Goal: Task Accomplishment & Management: Complete application form

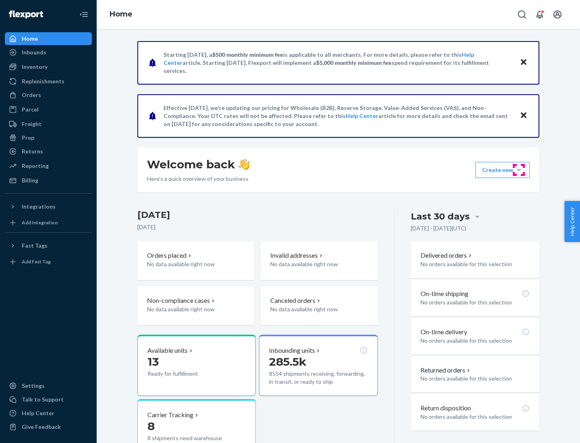
click at [519, 170] on button "Create new Create new inbound Create new order Create new product" at bounding box center [503, 170] width 54 height 16
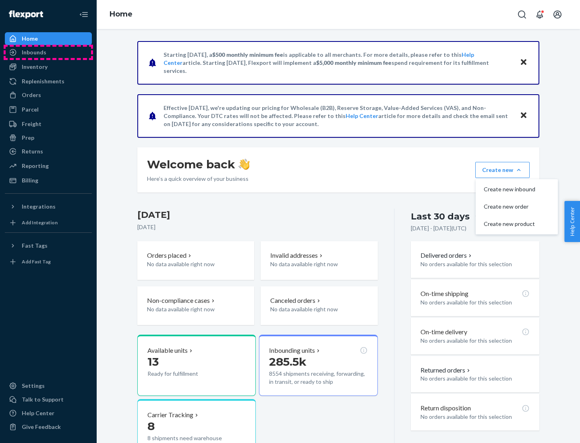
click at [48, 52] on div "Inbounds" at bounding box center [48, 52] width 85 height 11
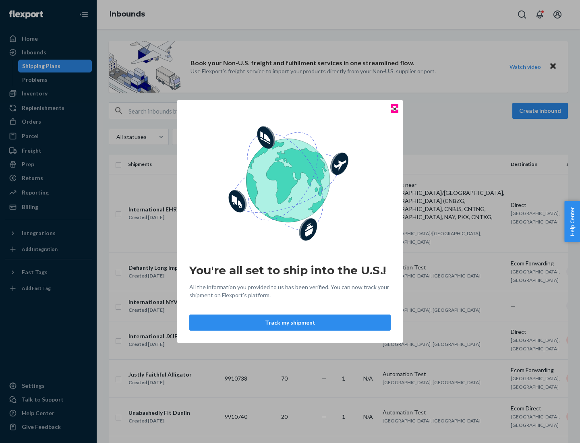
click at [395, 109] on icon "Close" at bounding box center [394, 108] width 3 height 3
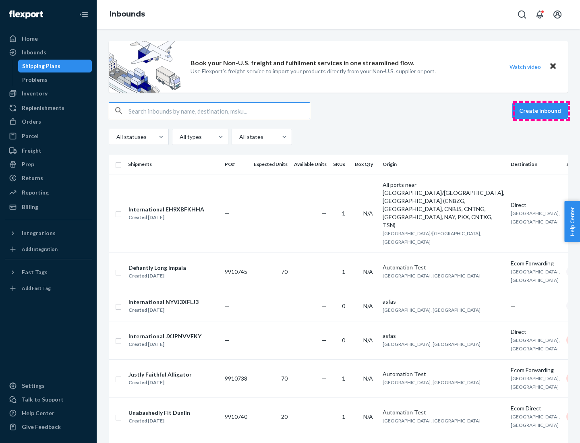
click at [542, 111] on button "Create inbound" at bounding box center [541, 111] width 56 height 16
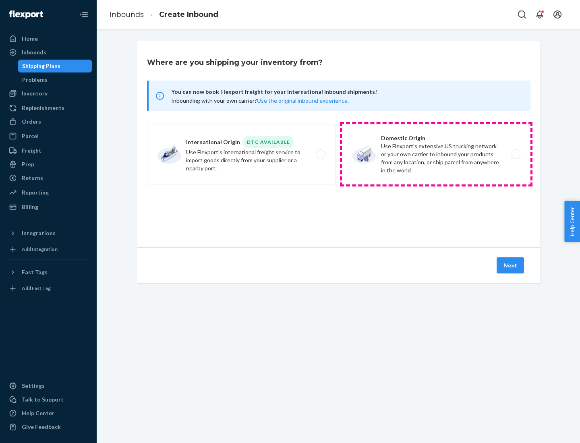
click at [437, 154] on label "Domestic Origin Use Flexport’s extensive US trucking network or your own carrie…" at bounding box center [436, 154] width 189 height 60
click at [516, 154] on input "Domestic Origin Use Flexport’s extensive US trucking network or your own carrie…" at bounding box center [518, 154] width 5 height 5
radio input "true"
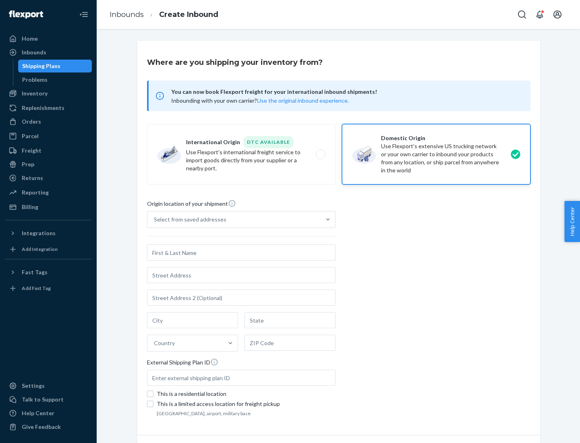
click at [234, 220] on div "Select from saved addresses" at bounding box center [234, 220] width 173 height 16
click at [155, 220] on input "Select from saved addresses" at bounding box center [154, 220] width 1 height 8
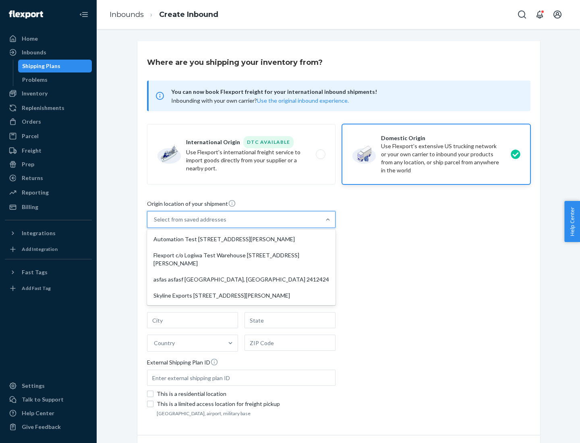
scroll to position [3, 0]
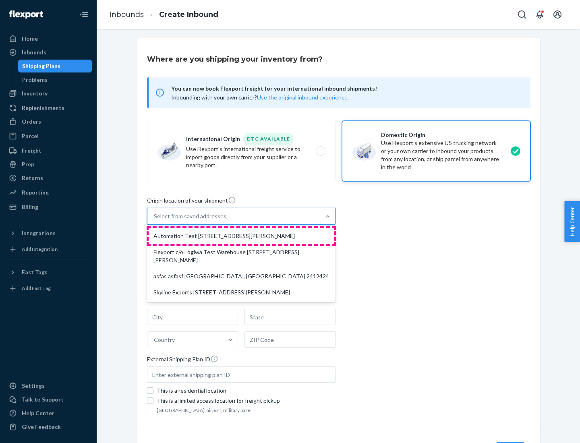
click at [241, 236] on div "Automation Test [STREET_ADDRESS][PERSON_NAME]" at bounding box center [241, 236] width 185 height 16
click at [155, 220] on input "option Automation Test [STREET_ADDRESS][PERSON_NAME] focused, 1 of 4. 4 results…" at bounding box center [154, 216] width 1 height 8
type input "Automation Test"
type input "9th Floor"
type input "[GEOGRAPHIC_DATA]"
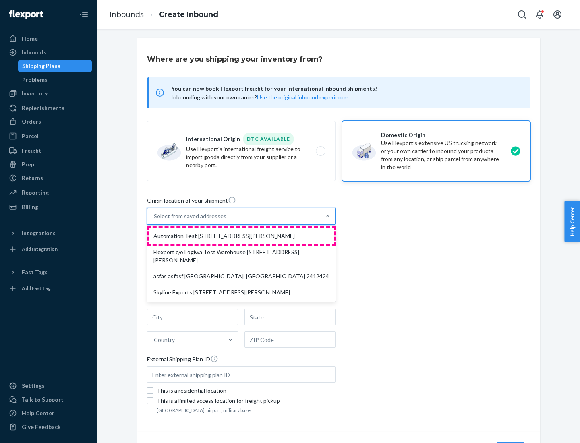
type input "CA"
type input "94104"
type input "[STREET_ADDRESS][PERSON_NAME]"
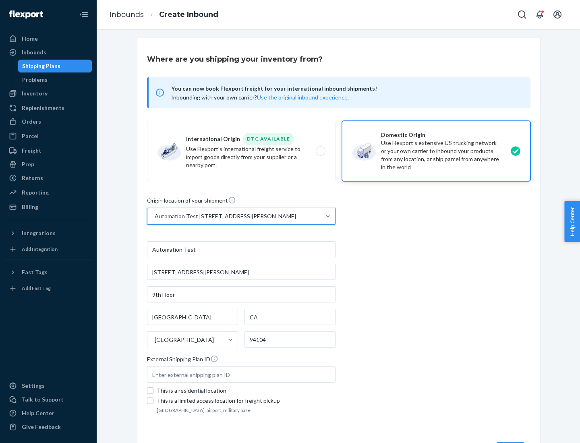
scroll to position [47, 0]
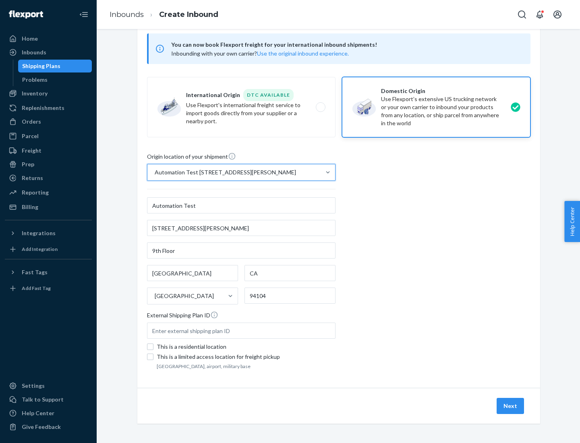
click at [511, 406] on button "Next" at bounding box center [510, 406] width 27 height 16
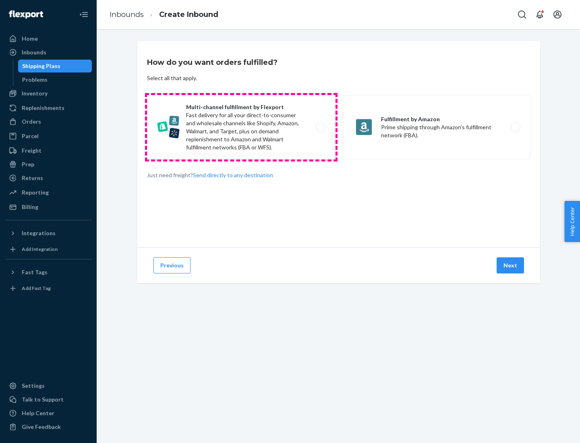
click at [241, 127] on label "Multi-channel fulfillment by Flexport Fast delivery for all your direct-to-cons…" at bounding box center [241, 127] width 189 height 64
click at [320, 127] on input "Multi-channel fulfillment by Flexport Fast delivery for all your direct-to-cons…" at bounding box center [322, 127] width 5 height 5
radio input "true"
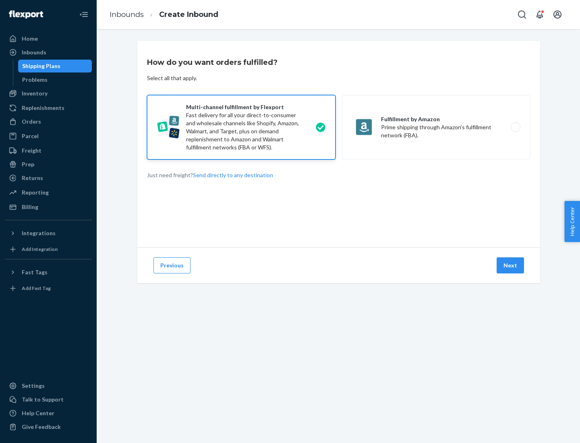
click at [511, 266] on button "Next" at bounding box center [510, 266] width 27 height 16
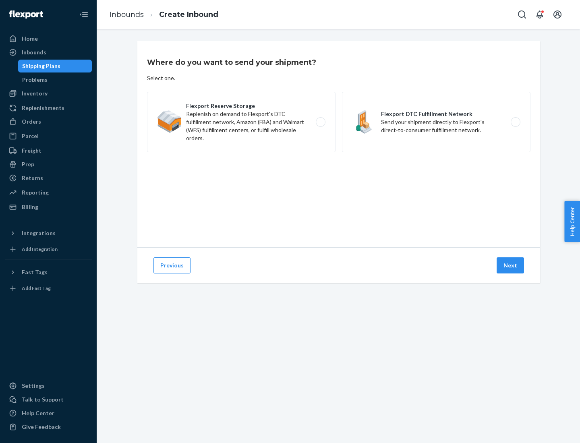
click at [241, 122] on label "Flexport Reserve Storage Replenish on demand to Flexport's DTC fulfillment netw…" at bounding box center [241, 122] width 189 height 60
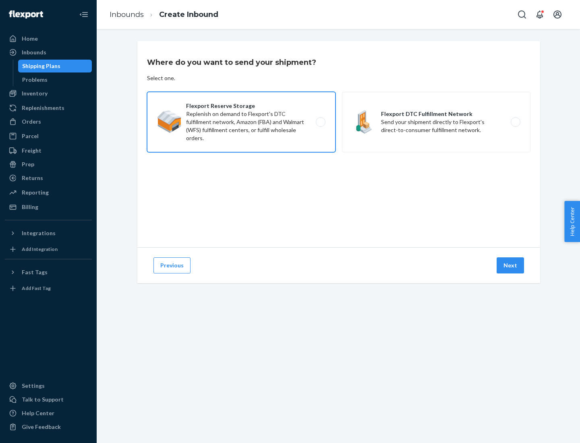
click at [320, 122] on input "Flexport Reserve Storage Replenish on demand to Flexport's DTC fulfillment netw…" at bounding box center [322, 122] width 5 height 5
radio input "true"
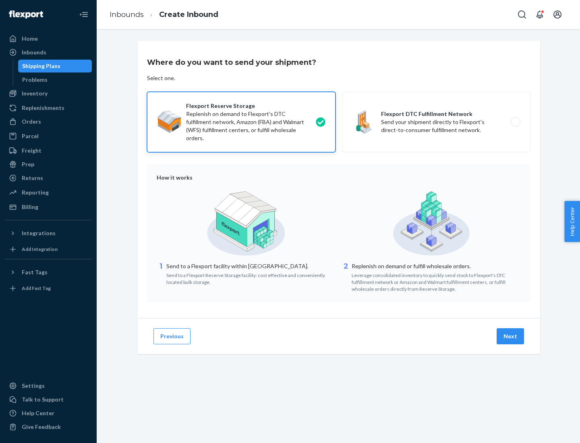
click at [511, 337] on button "Next" at bounding box center [510, 337] width 27 height 16
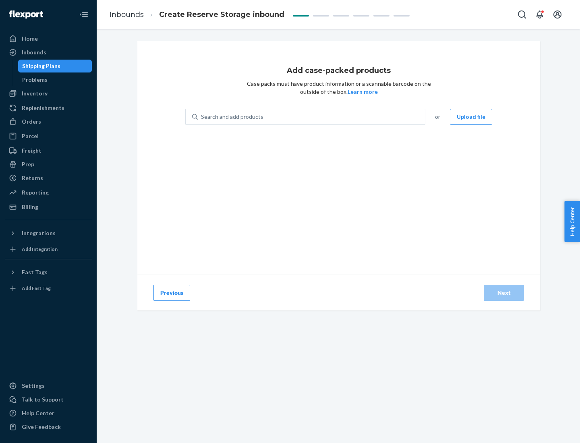
click at [312, 117] on div "Search and add products" at bounding box center [311, 117] width 227 height 15
click at [202, 117] on input "Search and add products" at bounding box center [201, 117] width 1 height 8
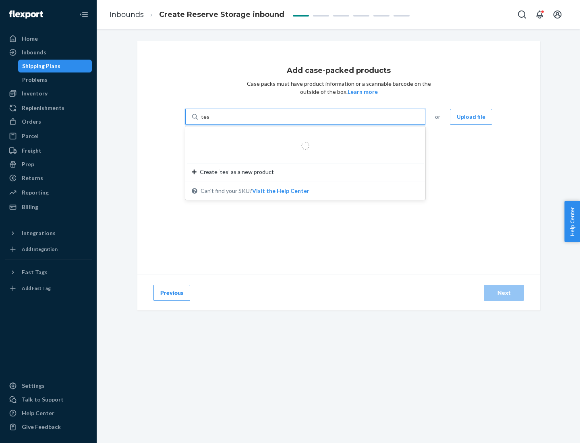
type input "test-syn"
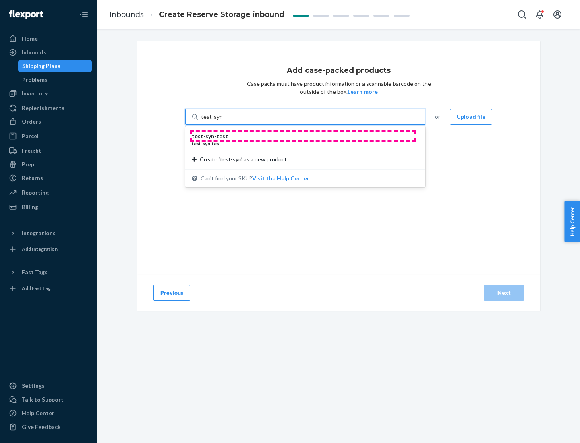
click at [303, 136] on div "test - syn - test" at bounding box center [302, 136] width 221 height 8
click at [222, 121] on input "test-syn" at bounding box center [211, 117] width 21 height 8
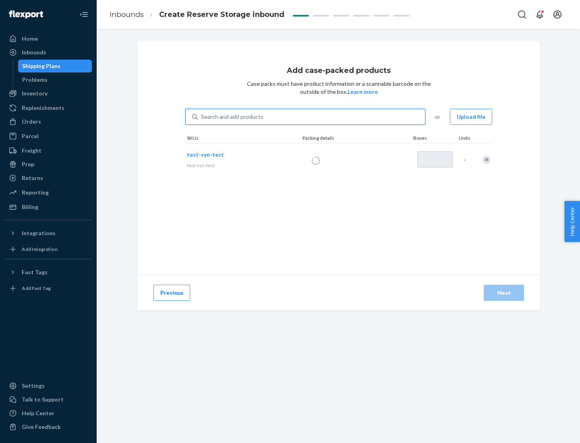
type input "1"
click at [504, 293] on div "Next" at bounding box center [504, 293] width 27 height 8
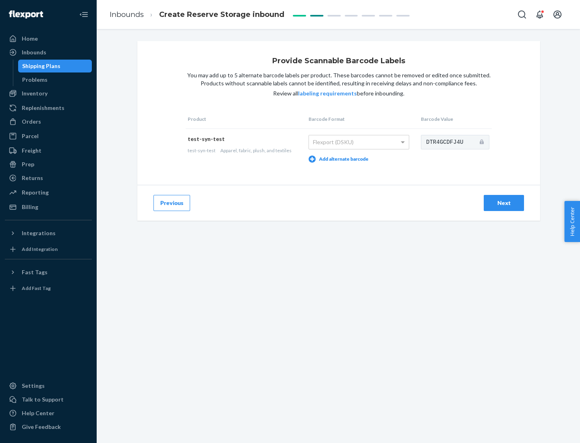
click at [504, 203] on div "Next" at bounding box center [504, 203] width 27 height 8
